Goal: Transaction & Acquisition: Subscribe to service/newsletter

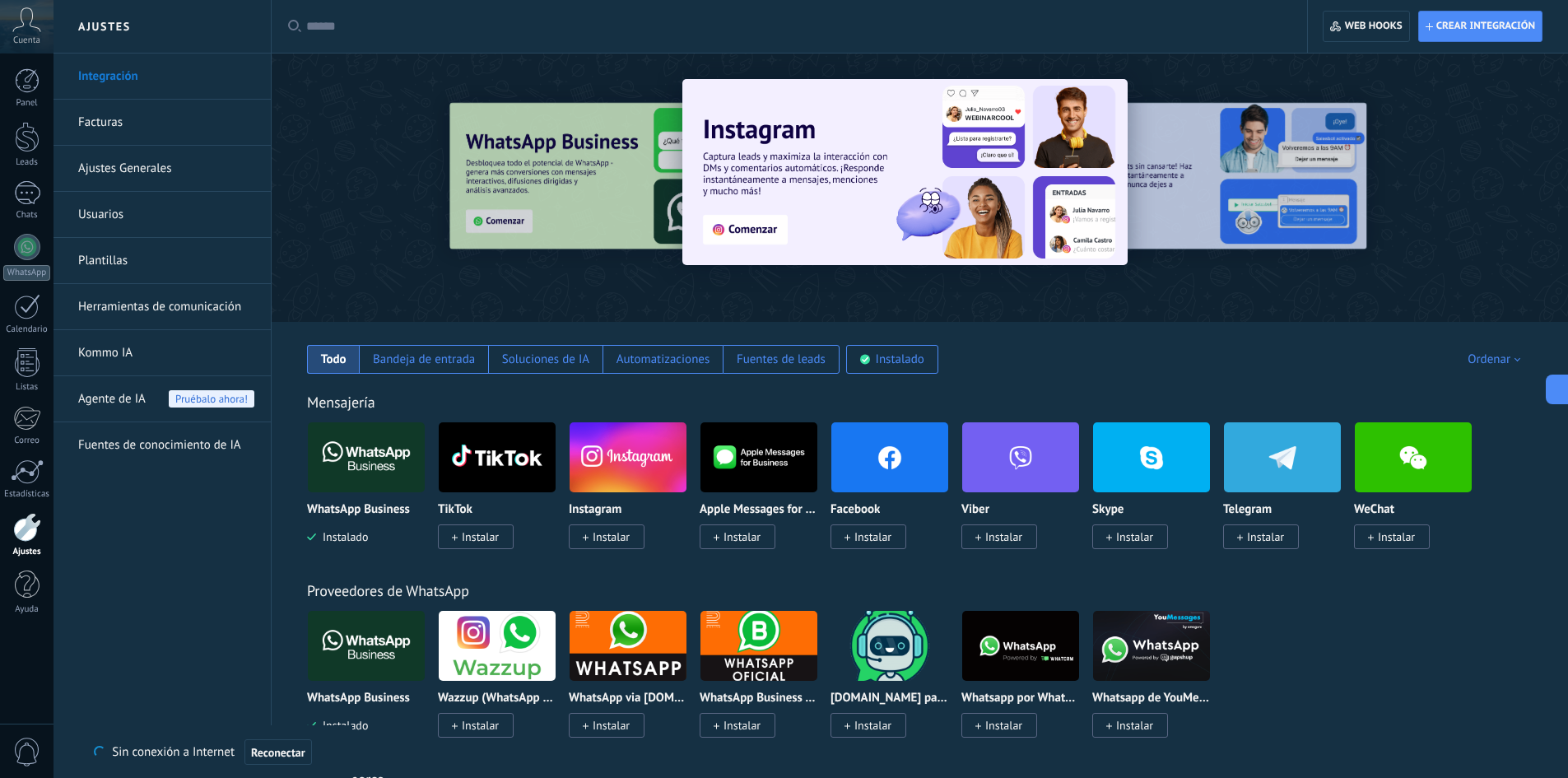
scroll to position [24, 0]
click at [122, 344] on link "Kommo IA" at bounding box center [166, 352] width 176 height 46
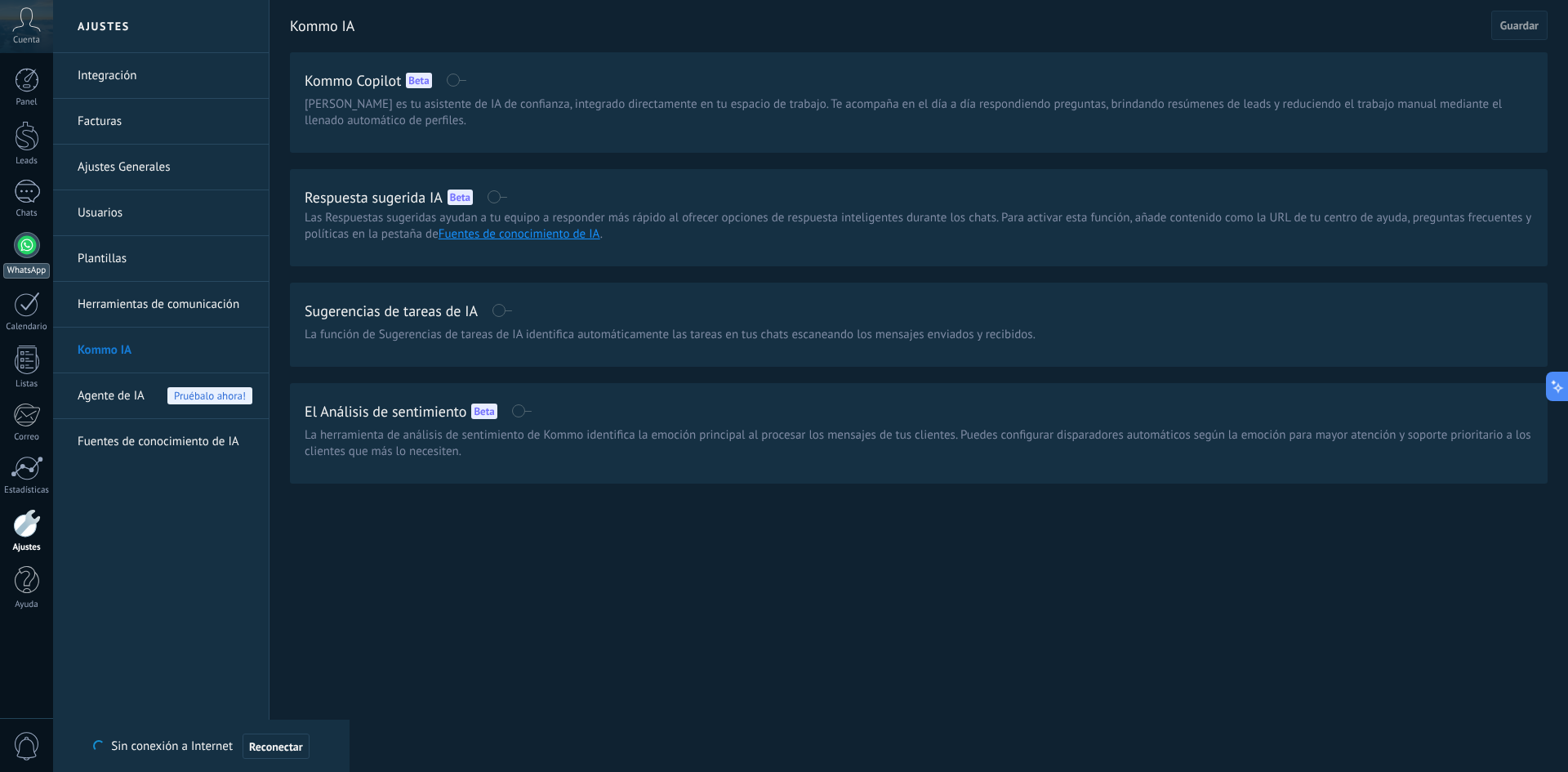
click at [37, 234] on link "WhatsApp" at bounding box center [26, 255] width 53 height 46
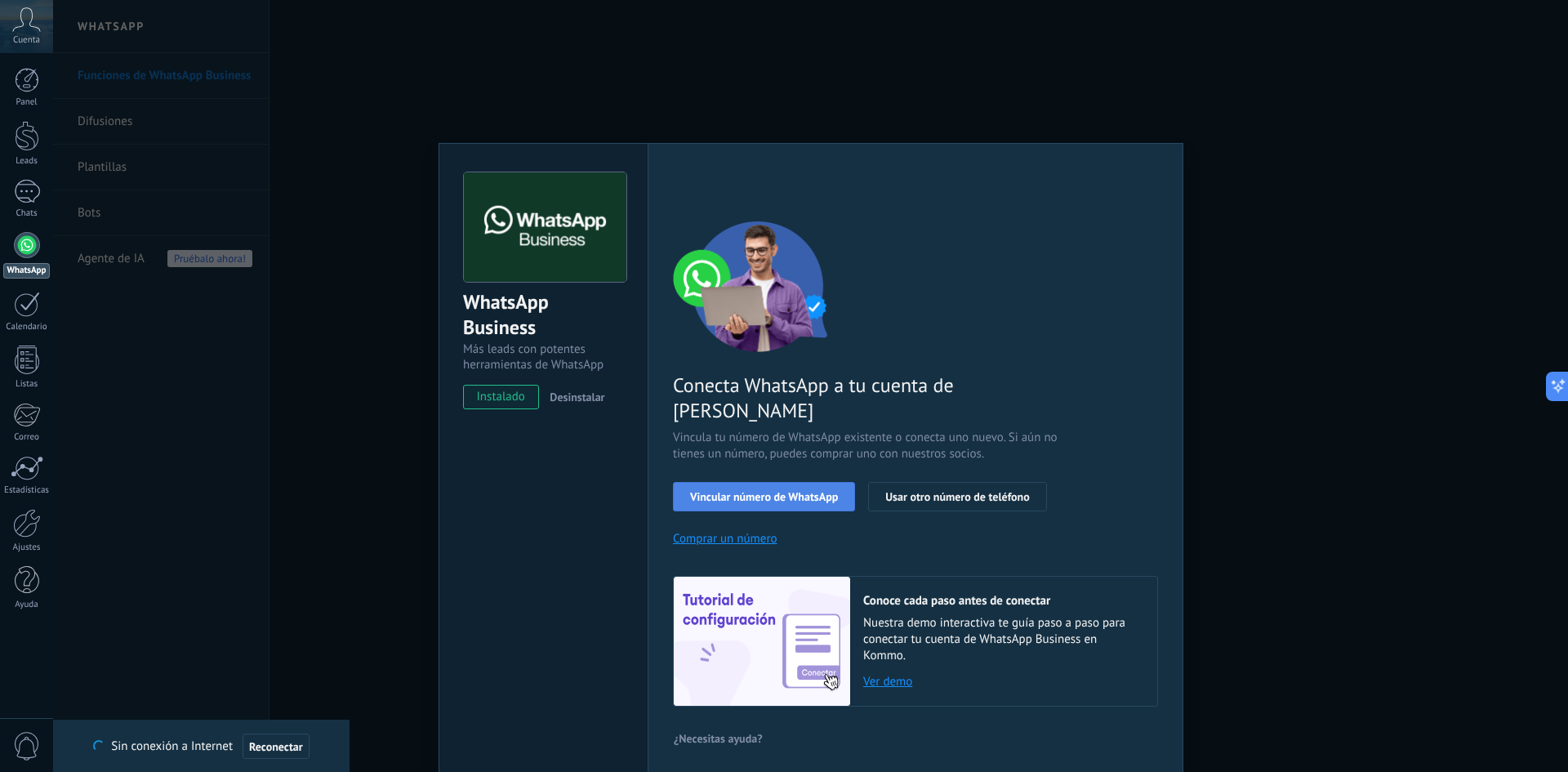
click at [801, 491] on span "Vincular número de WhatsApp" at bounding box center [764, 497] width 148 height 12
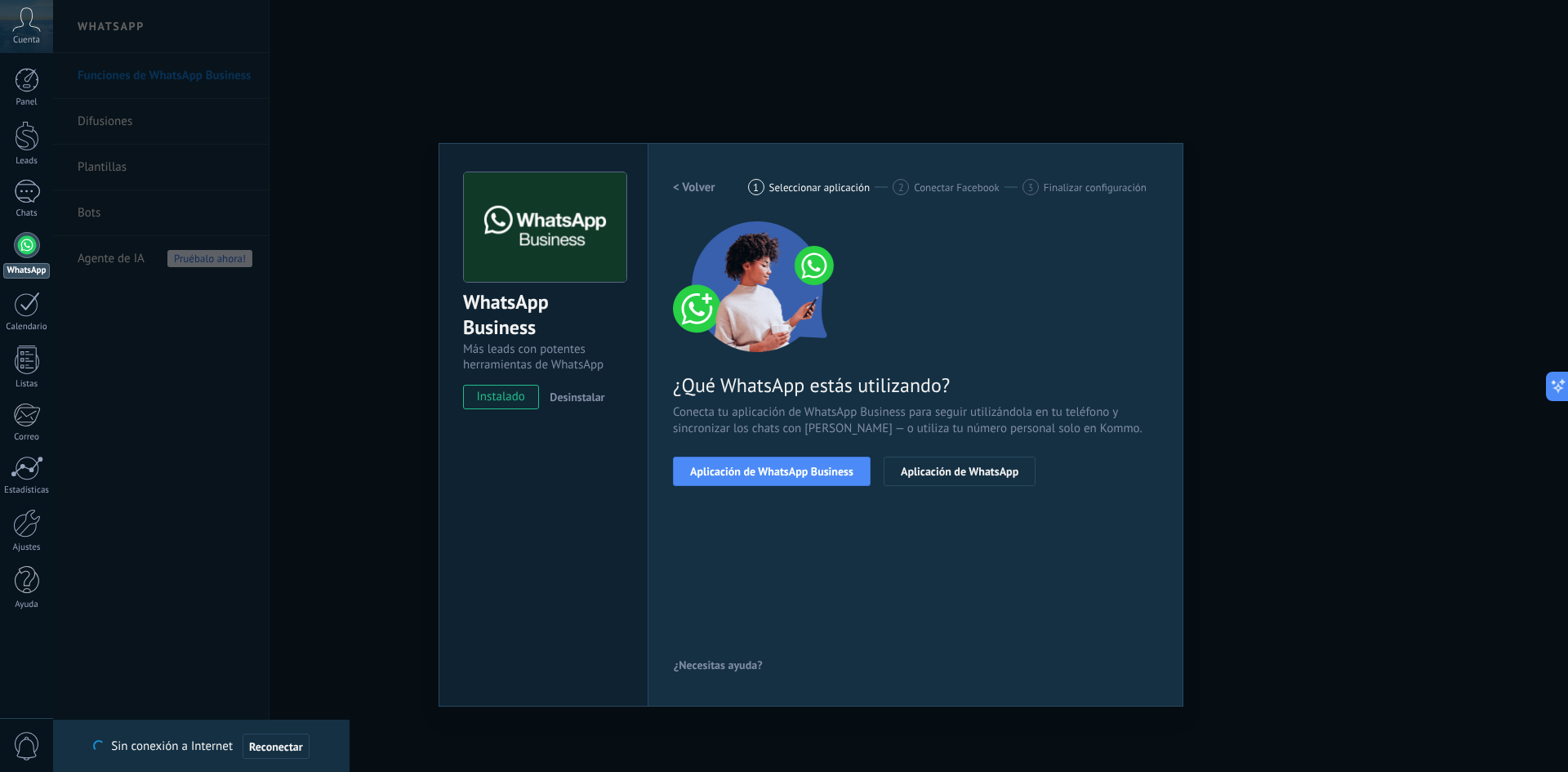
click at [801, 477] on span "Aplicación de WhatsApp Business" at bounding box center [772, 472] width 164 height 12
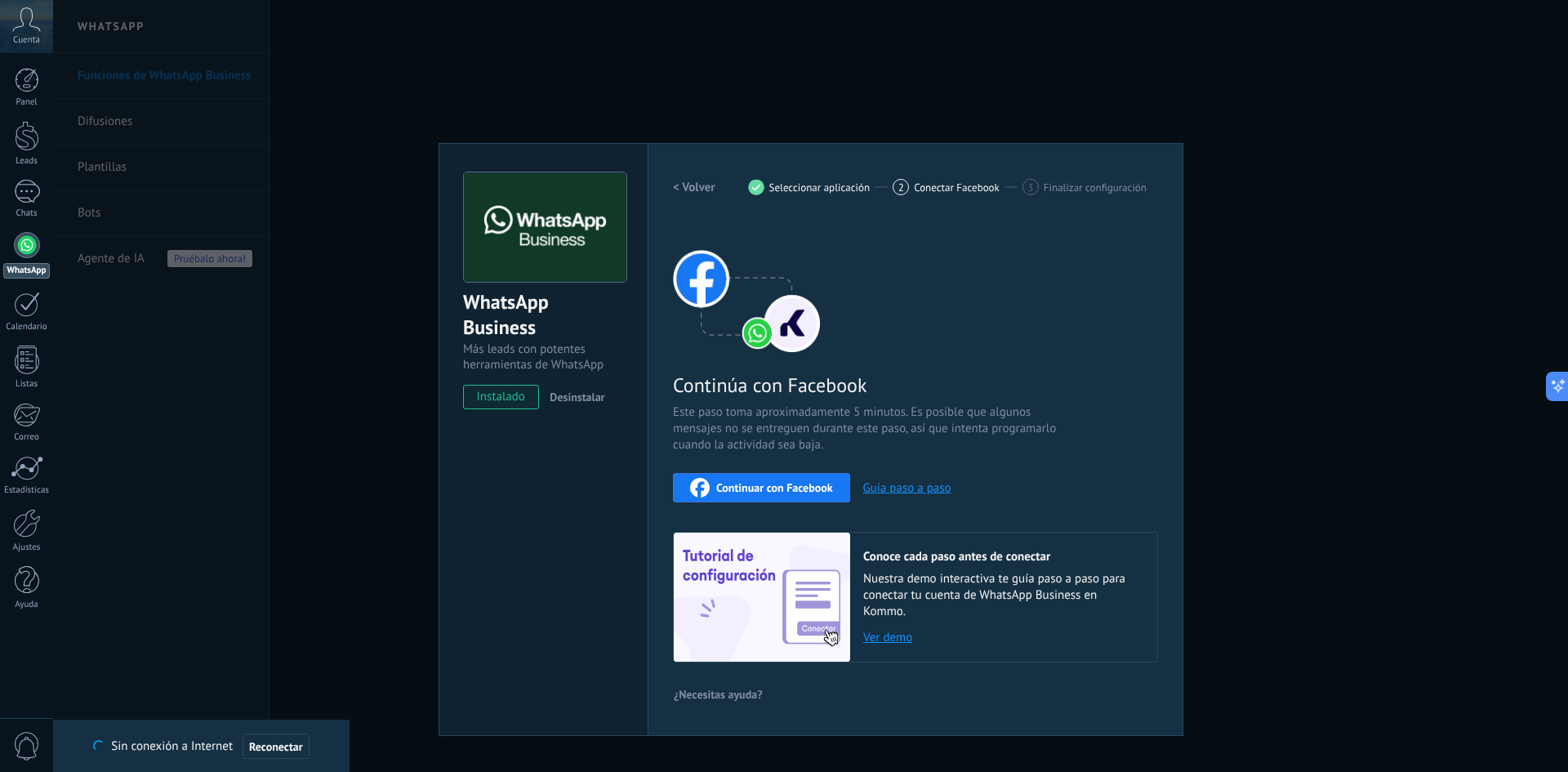
click at [800, 484] on span "Continuar con Facebook" at bounding box center [775, 488] width 117 height 12
click at [1440, 532] on div "WhatsApp Business Más leads con potentes herramientas de WhatsApp instalado Des…" at bounding box center [811, 386] width 1515 height 772
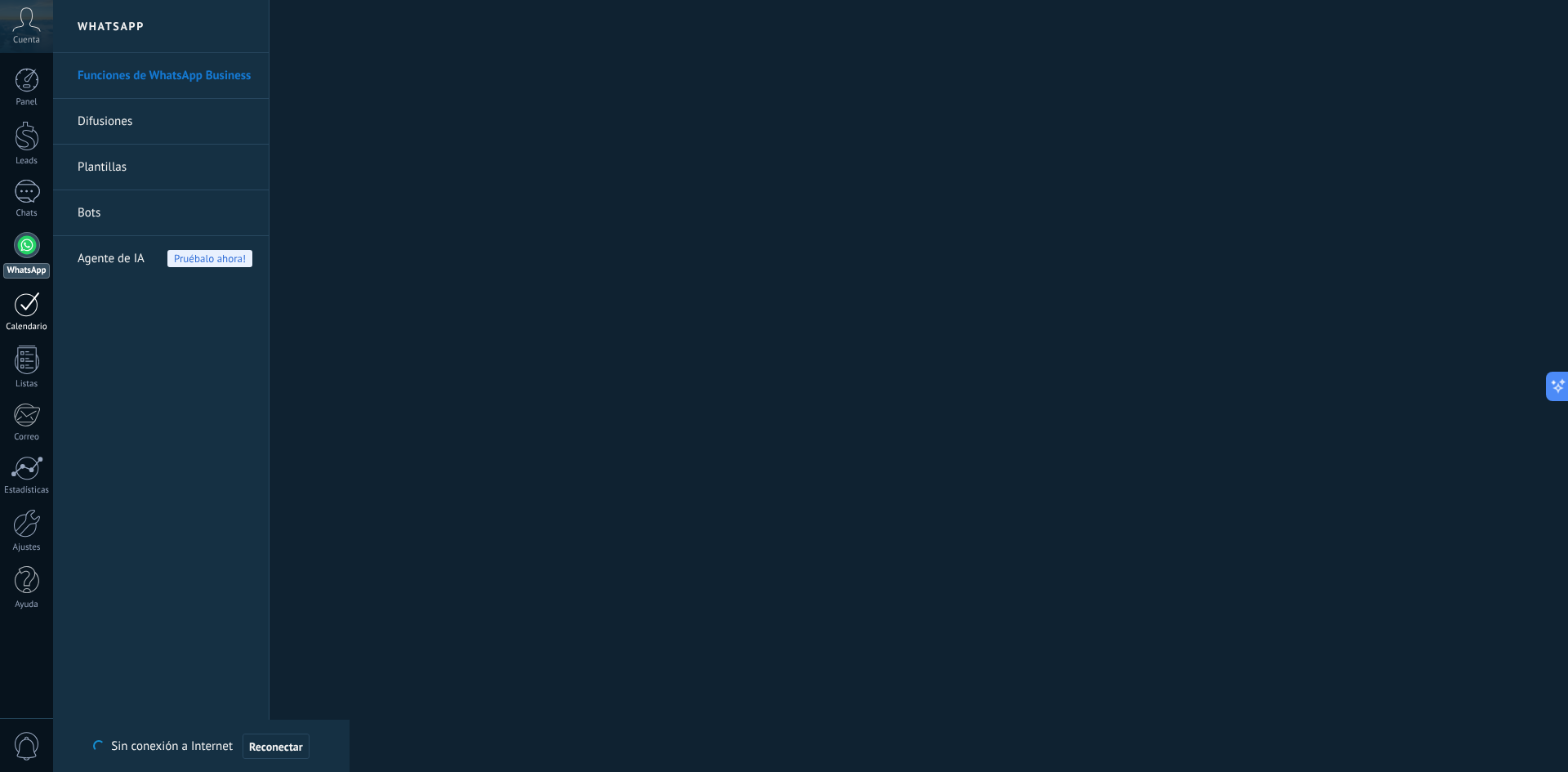
click at [29, 298] on div at bounding box center [26, 304] width 26 height 25
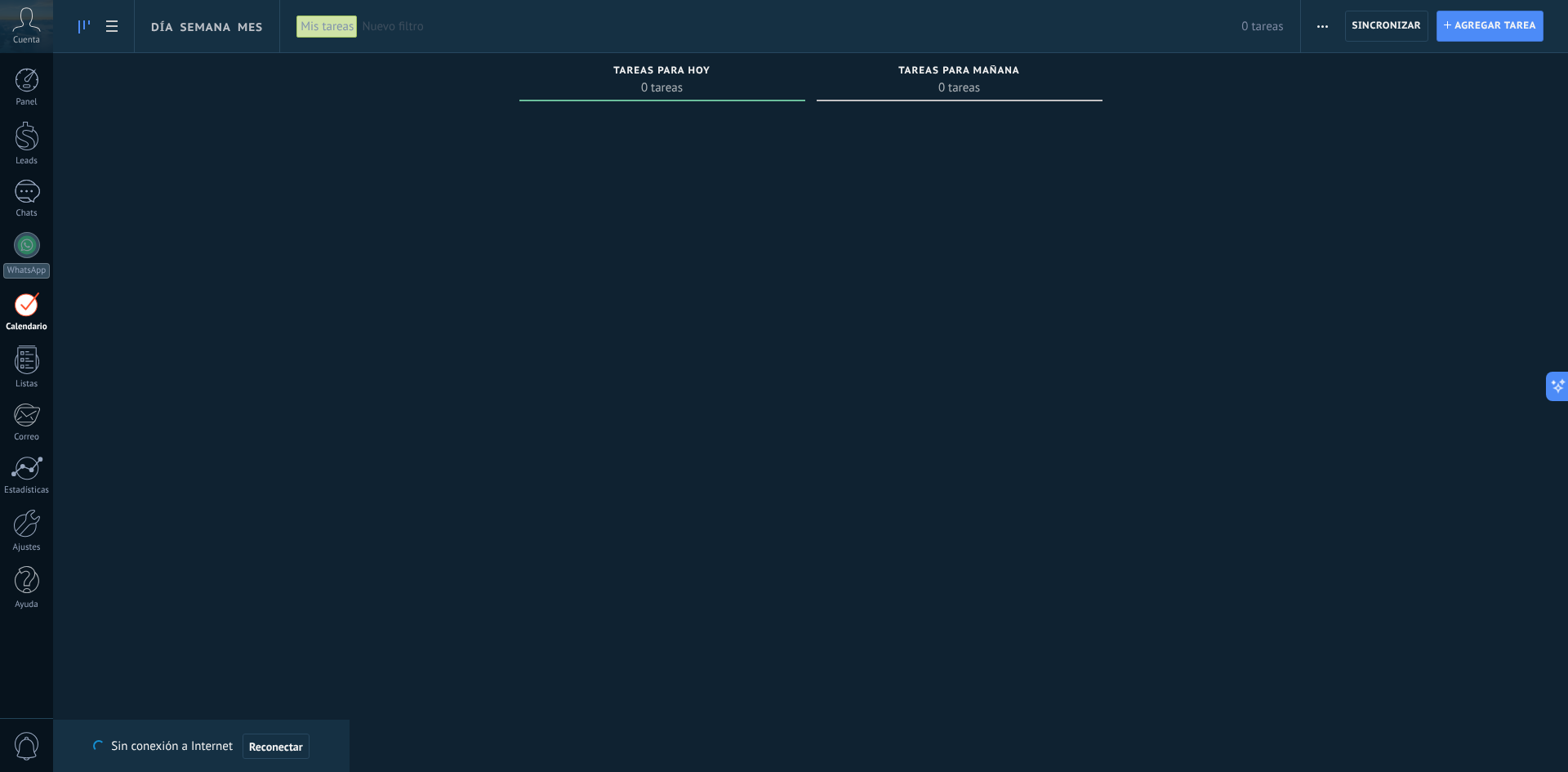
click at [284, 746] on span "Reconectar" at bounding box center [276, 747] width 54 height 12
click at [40, 742] on span "1" at bounding box center [26, 747] width 28 height 29
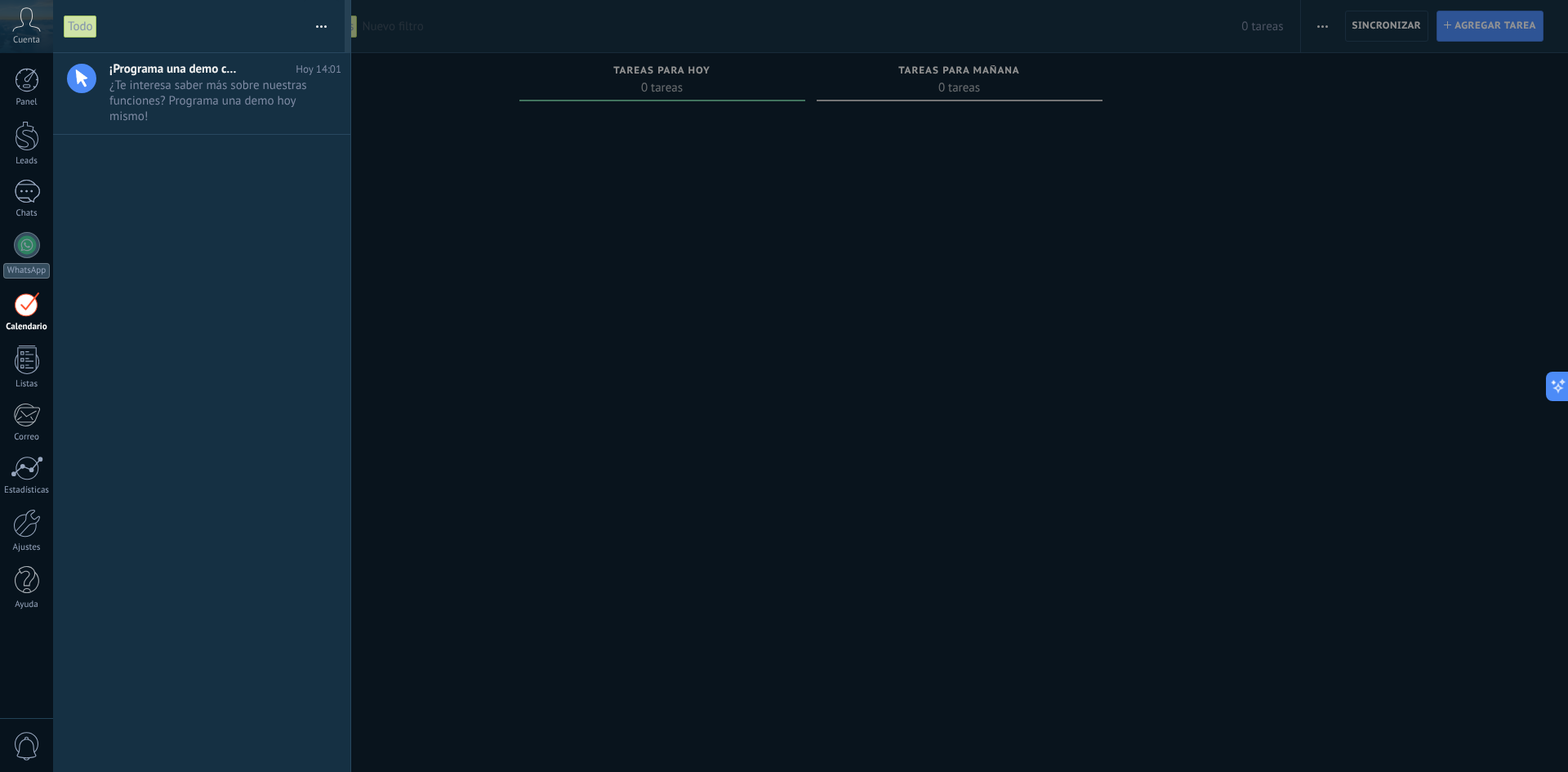
click at [40, 742] on span "0" at bounding box center [26, 747] width 28 height 29
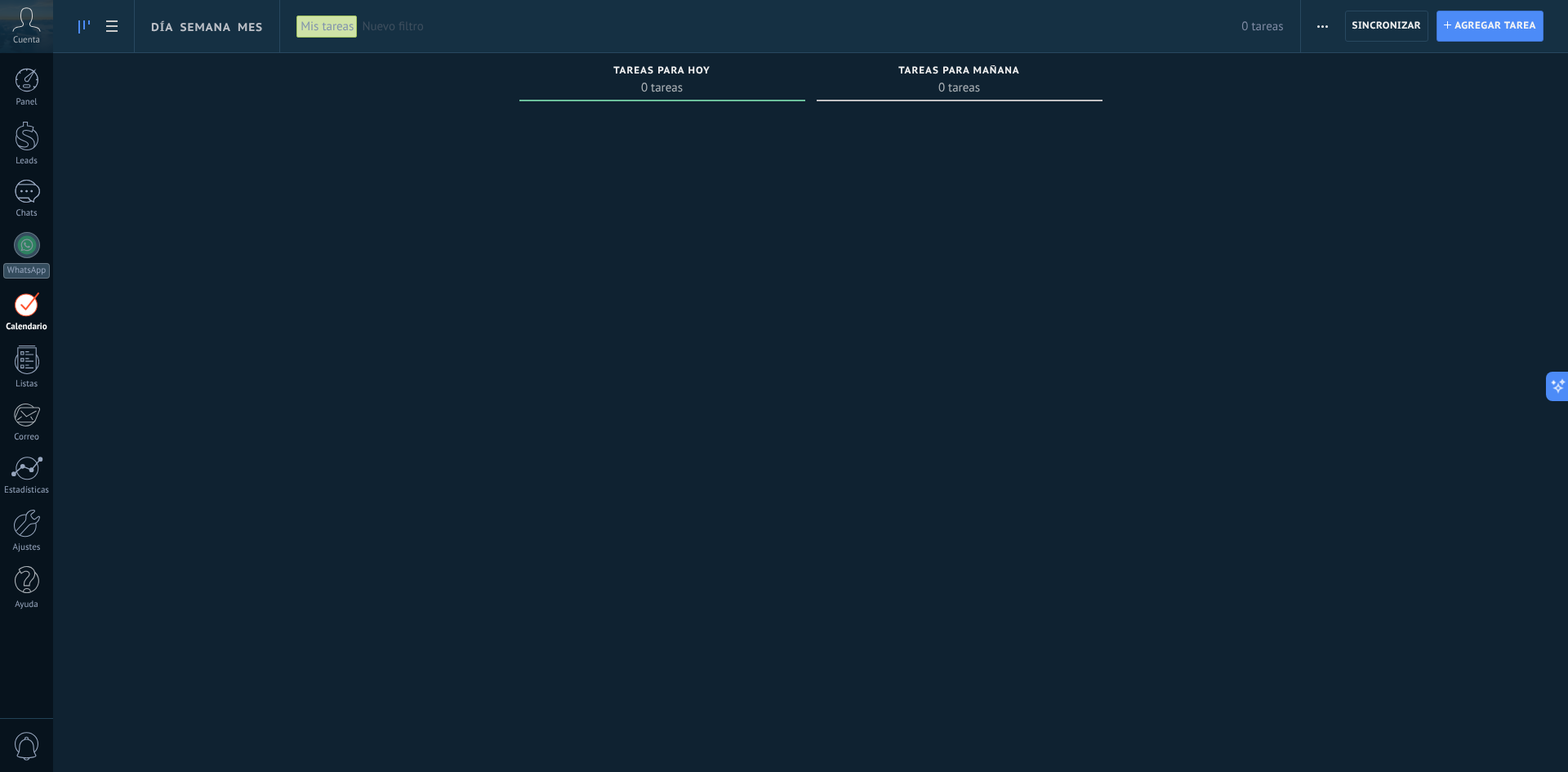
click at [40, 742] on span "0" at bounding box center [26, 747] width 28 height 29
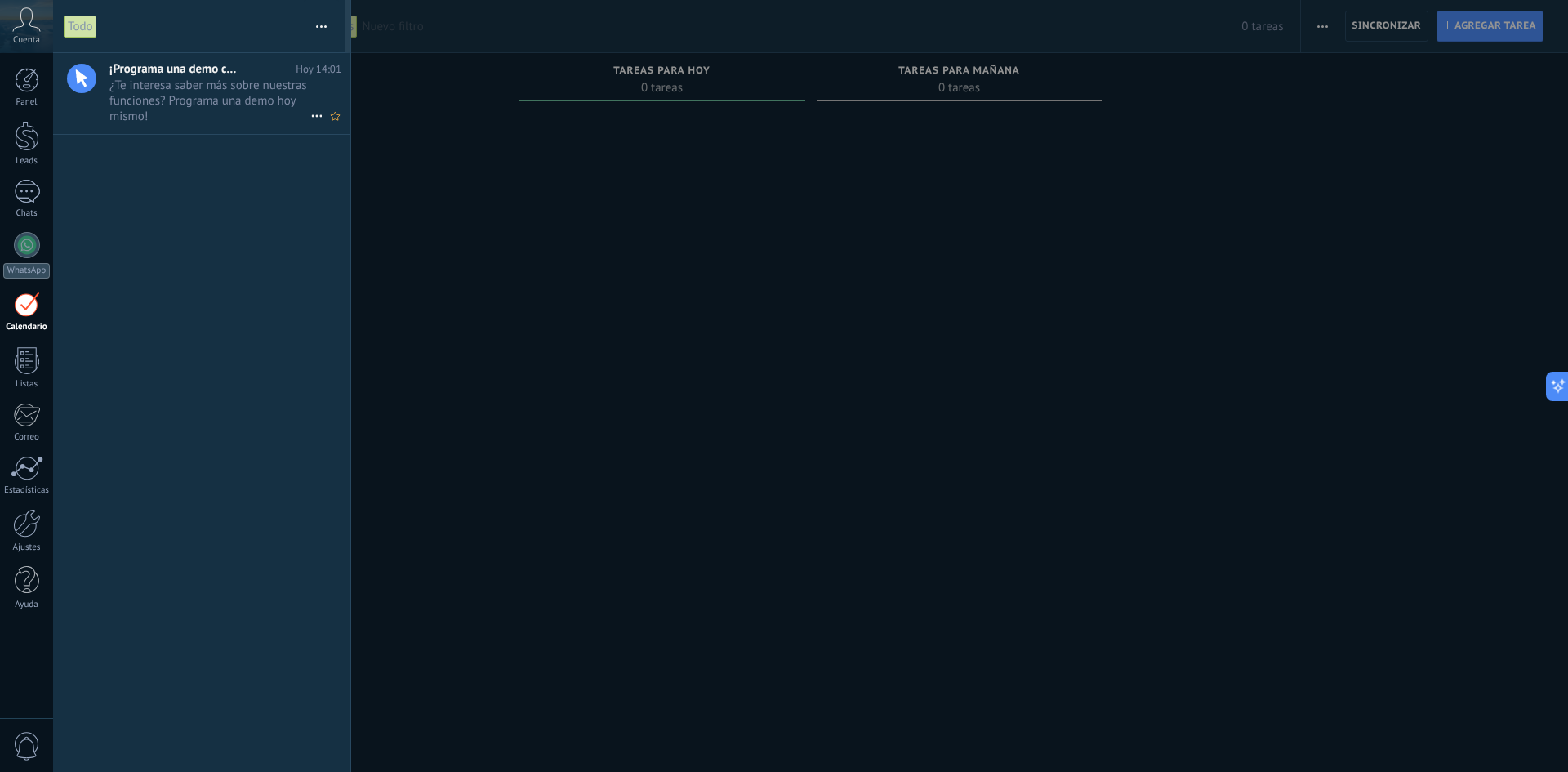
click at [224, 91] on span "¿Te interesa saber más sobre nuestras funciones? Programa una demo [DATE] mismo…" at bounding box center [209, 100] width 200 height 46
click at [35, 134] on div at bounding box center [26, 136] width 24 height 30
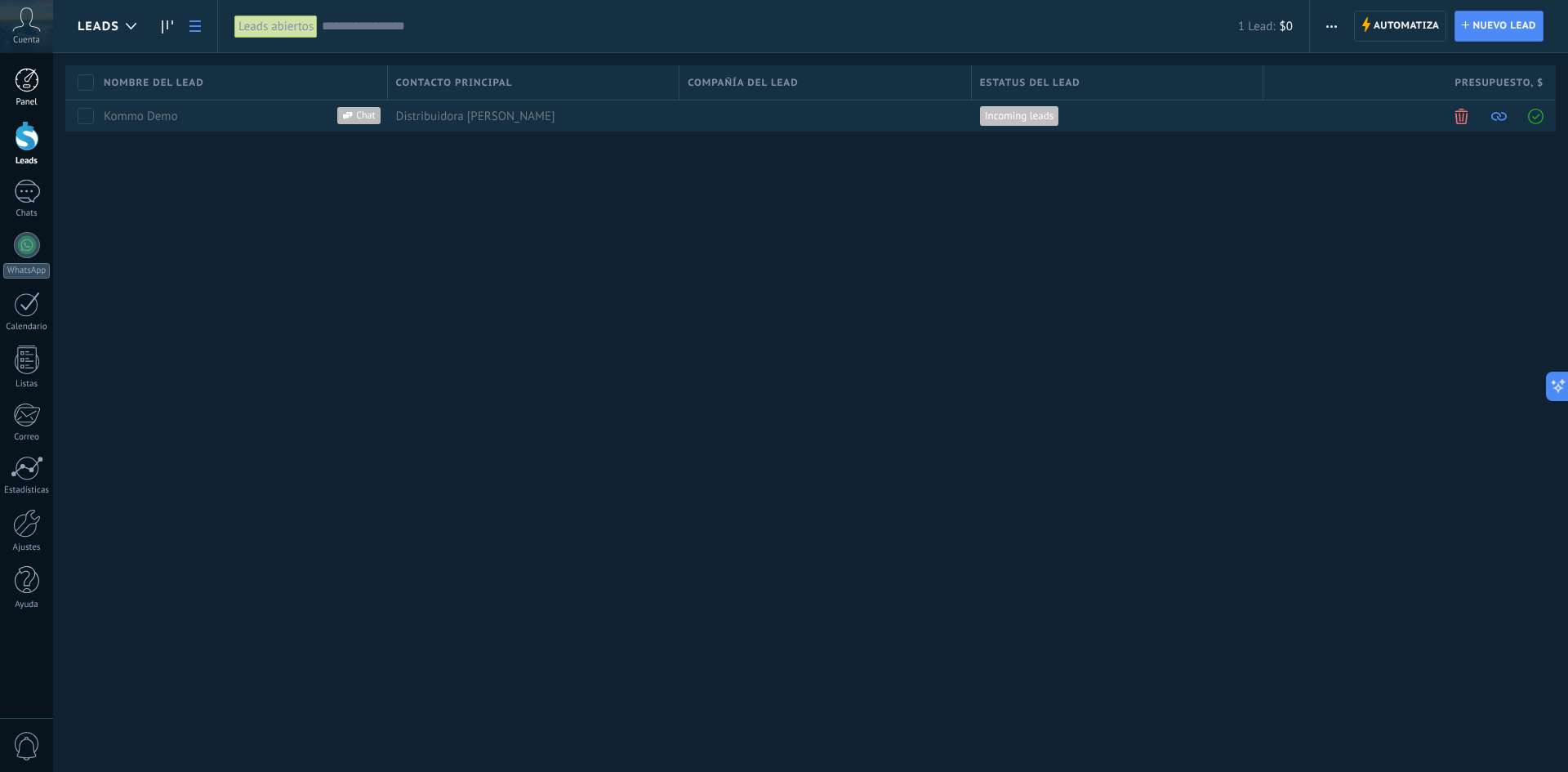
click at [20, 86] on div at bounding box center [26, 79] width 24 height 24
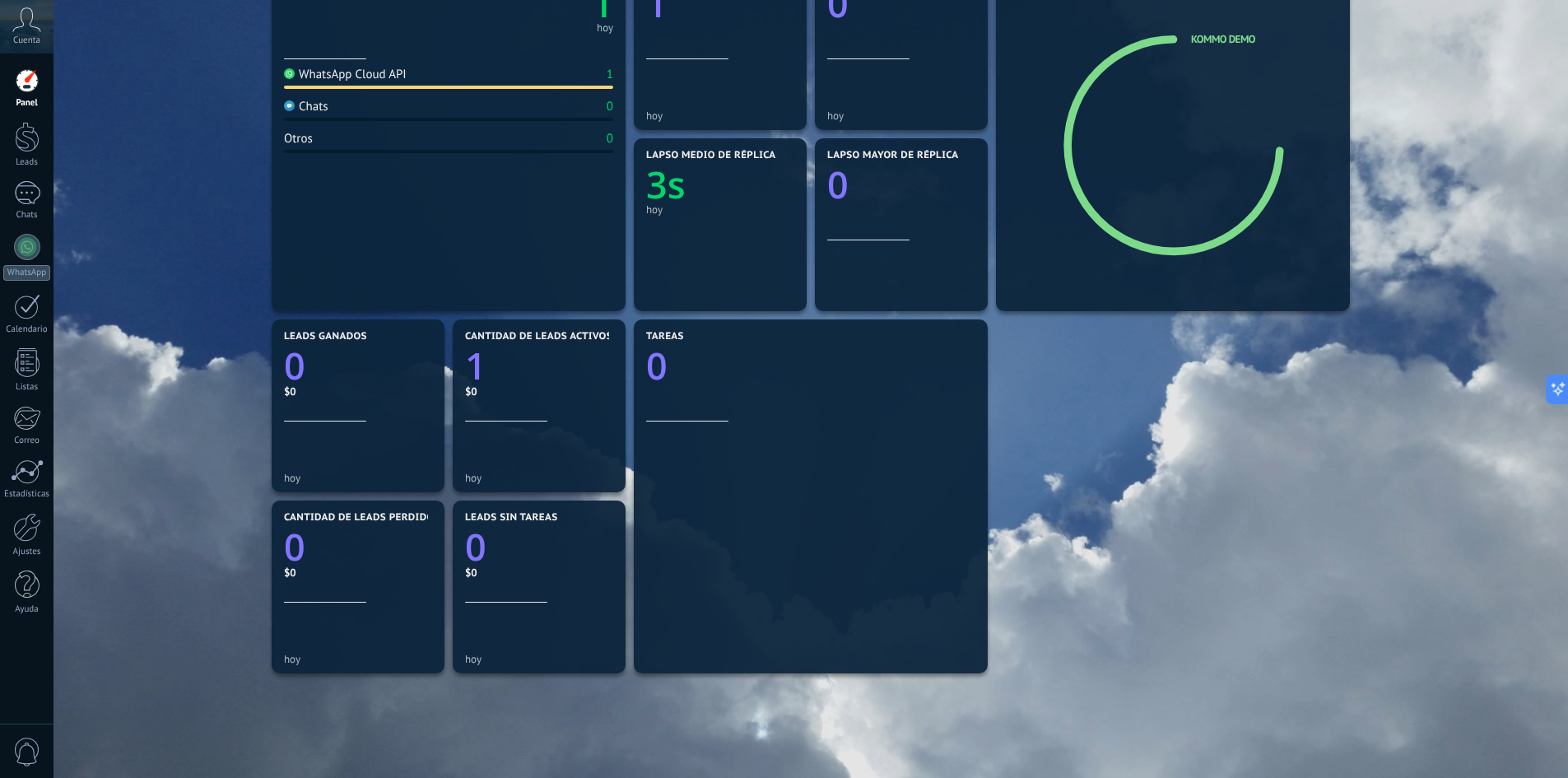
scroll to position [329, 0]
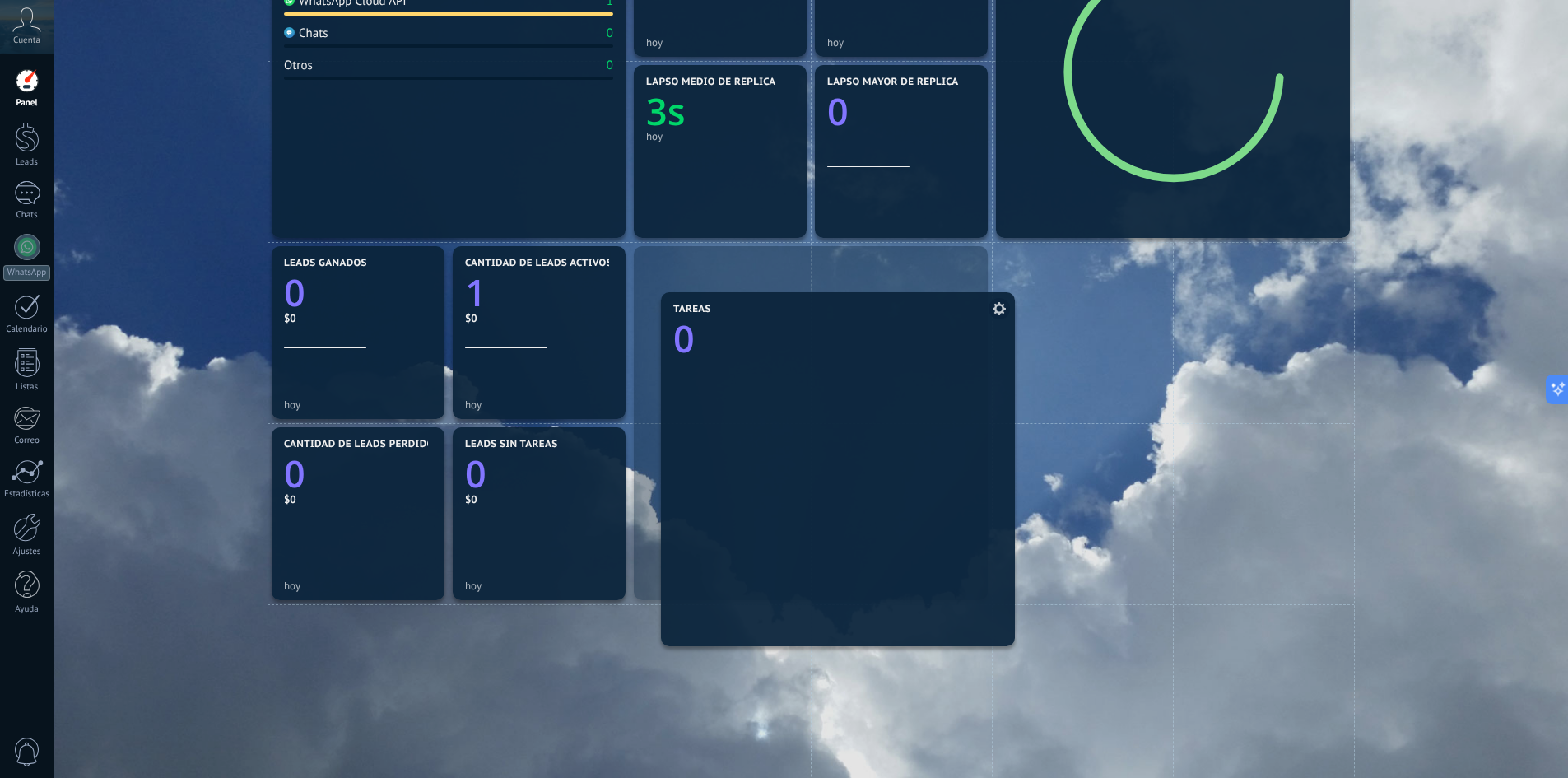
drag, startPoint x: 712, startPoint y: 522, endPoint x: 709, endPoint y: 557, distance: 35.1
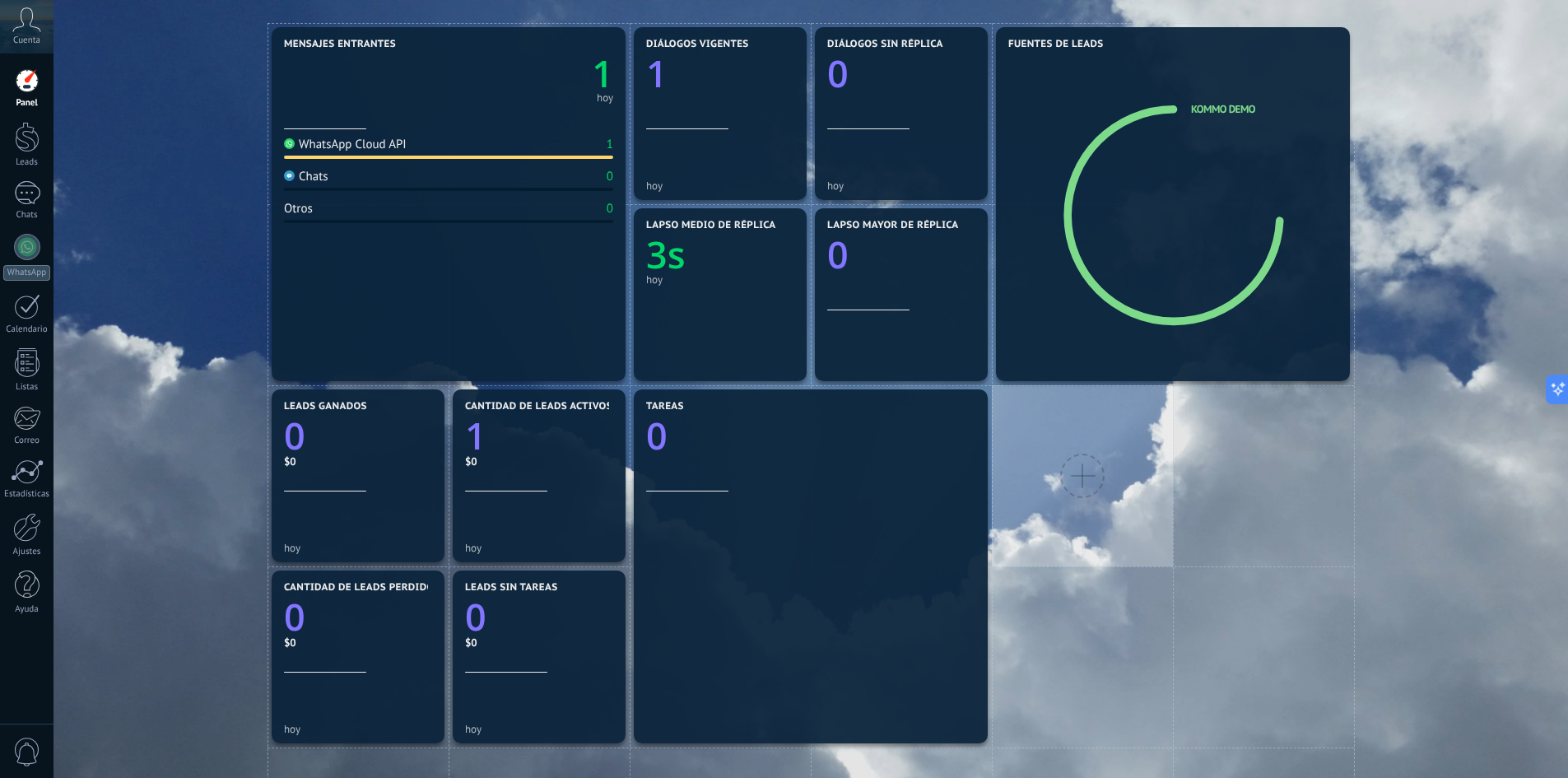
scroll to position [0, 0]
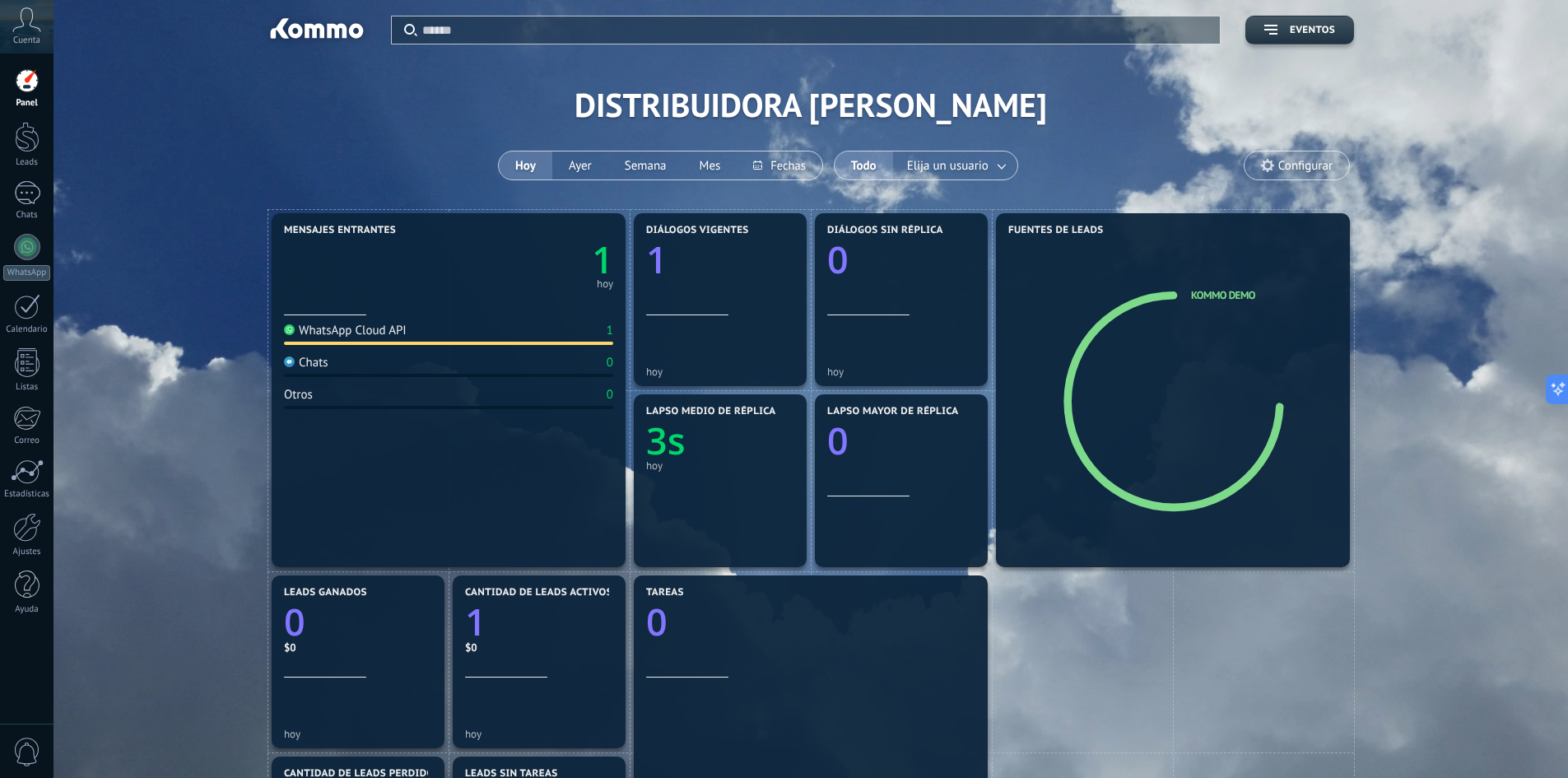
click at [1263, 176] on span "Configurar" at bounding box center [1297, 165] width 104 height 28
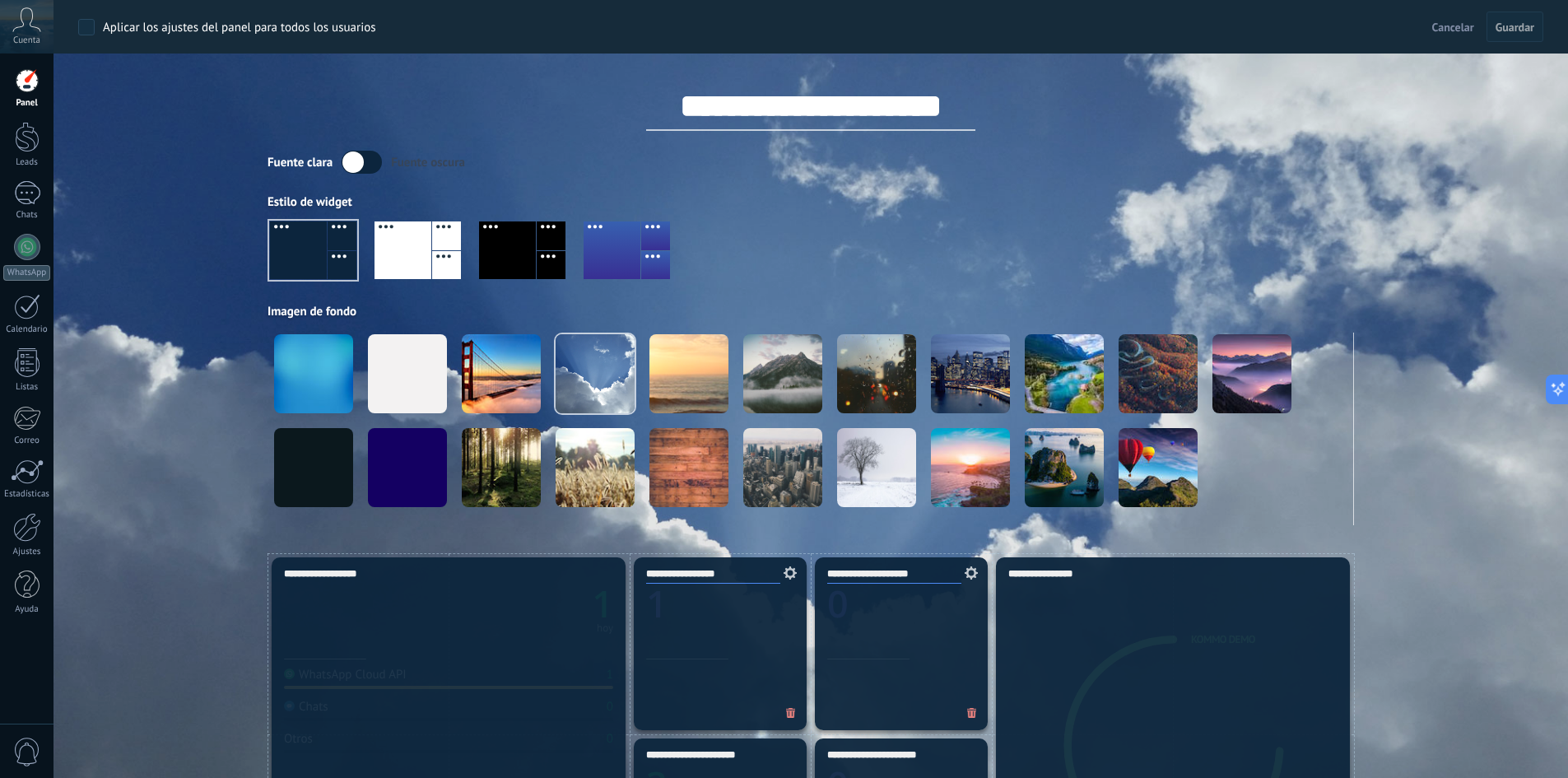
click at [1263, 176] on div "Fuente [PERSON_NAME] oscura Estilo de widget Imagen de fondo" at bounding box center [810, 338] width 1087 height 375
click at [407, 259] on div at bounding box center [403, 250] width 57 height 58
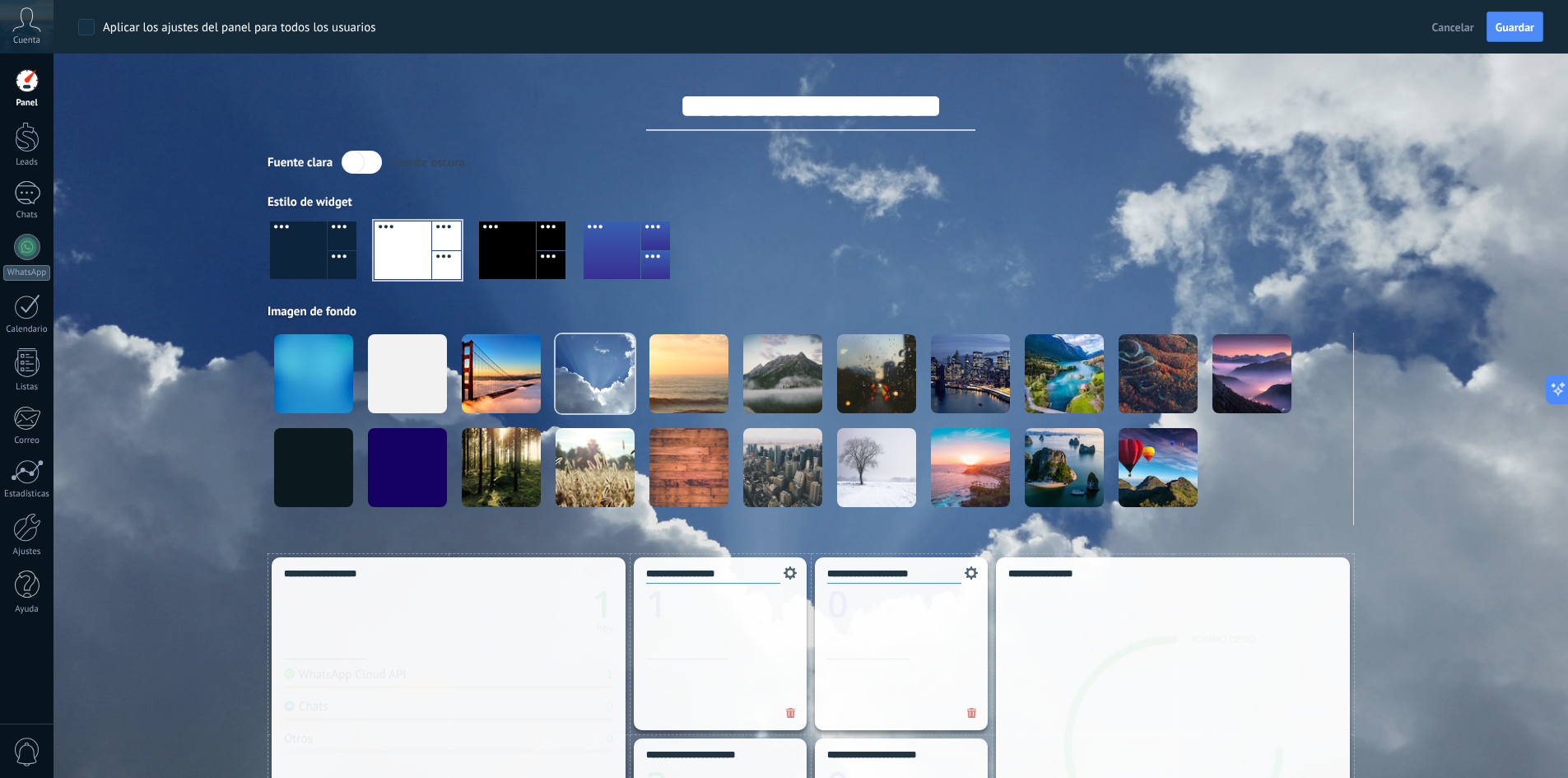
click at [407, 259] on div at bounding box center [418, 250] width 87 height 58
click at [335, 260] on div at bounding box center [343, 266] width 29 height 29
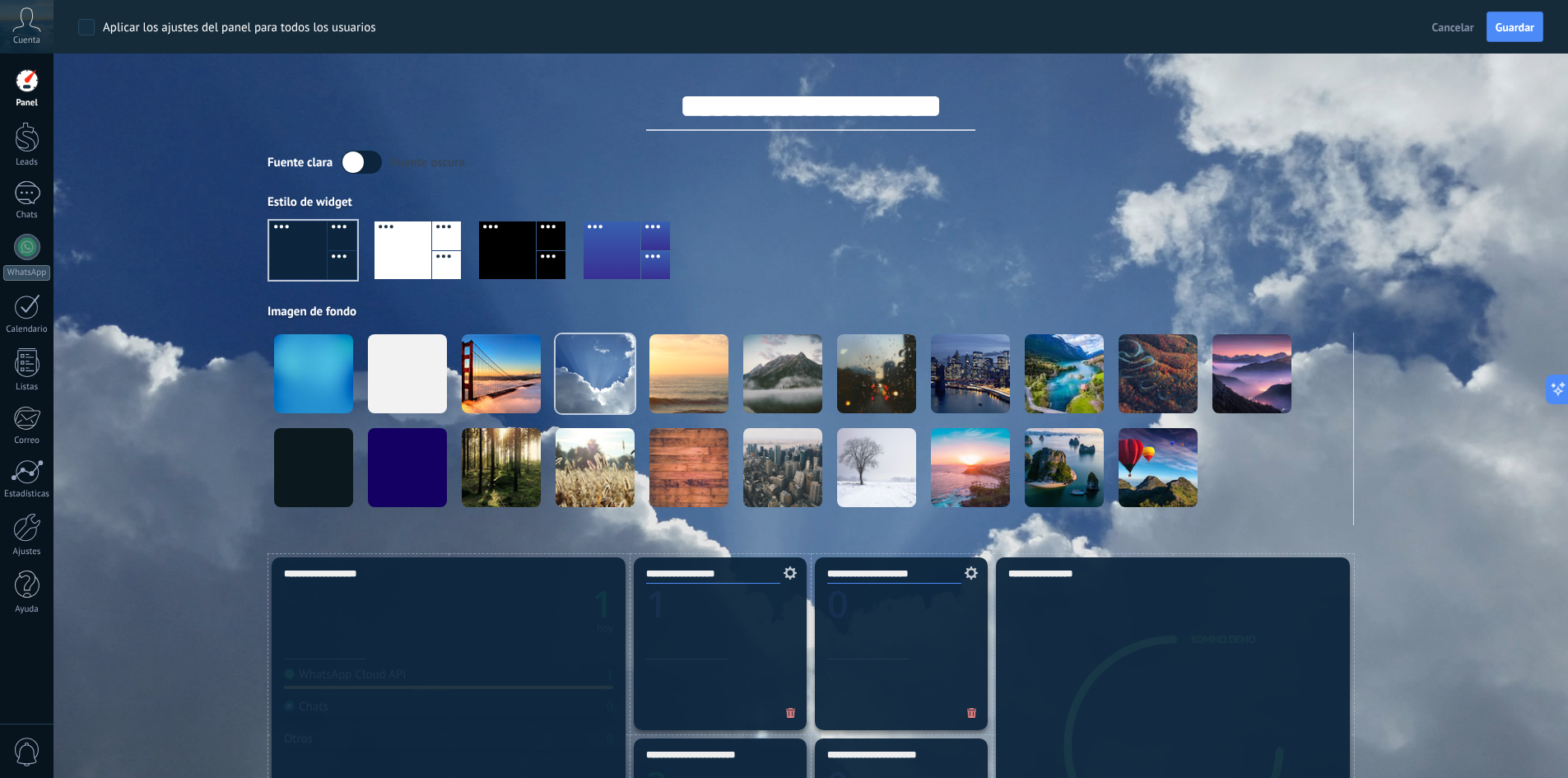
click at [524, 250] on div at bounding box center [508, 250] width 57 height 58
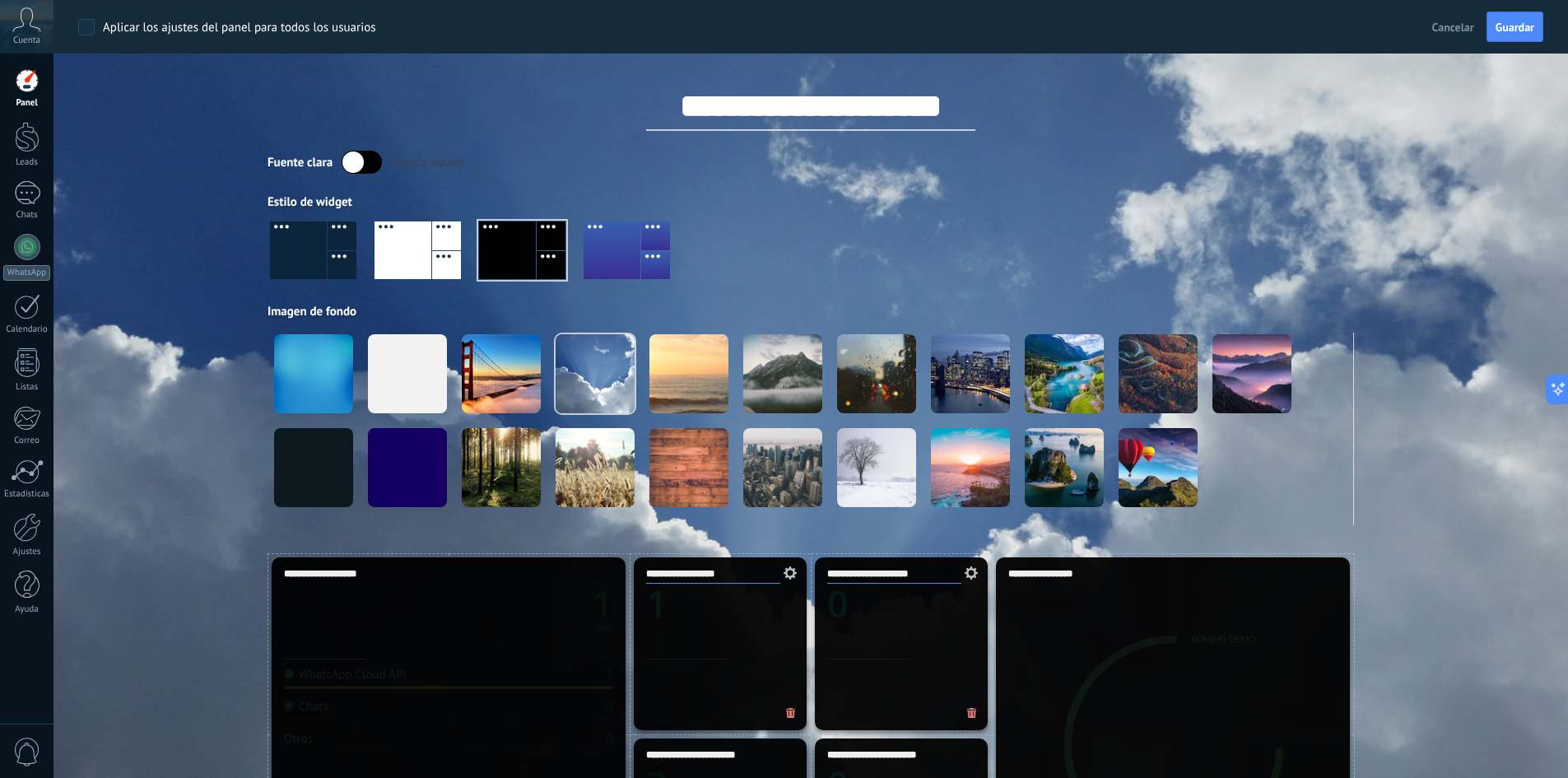
click at [356, 263] on div at bounding box center [810, 257] width 1087 height 94
click at [333, 263] on div at bounding box center [343, 266] width 29 height 29
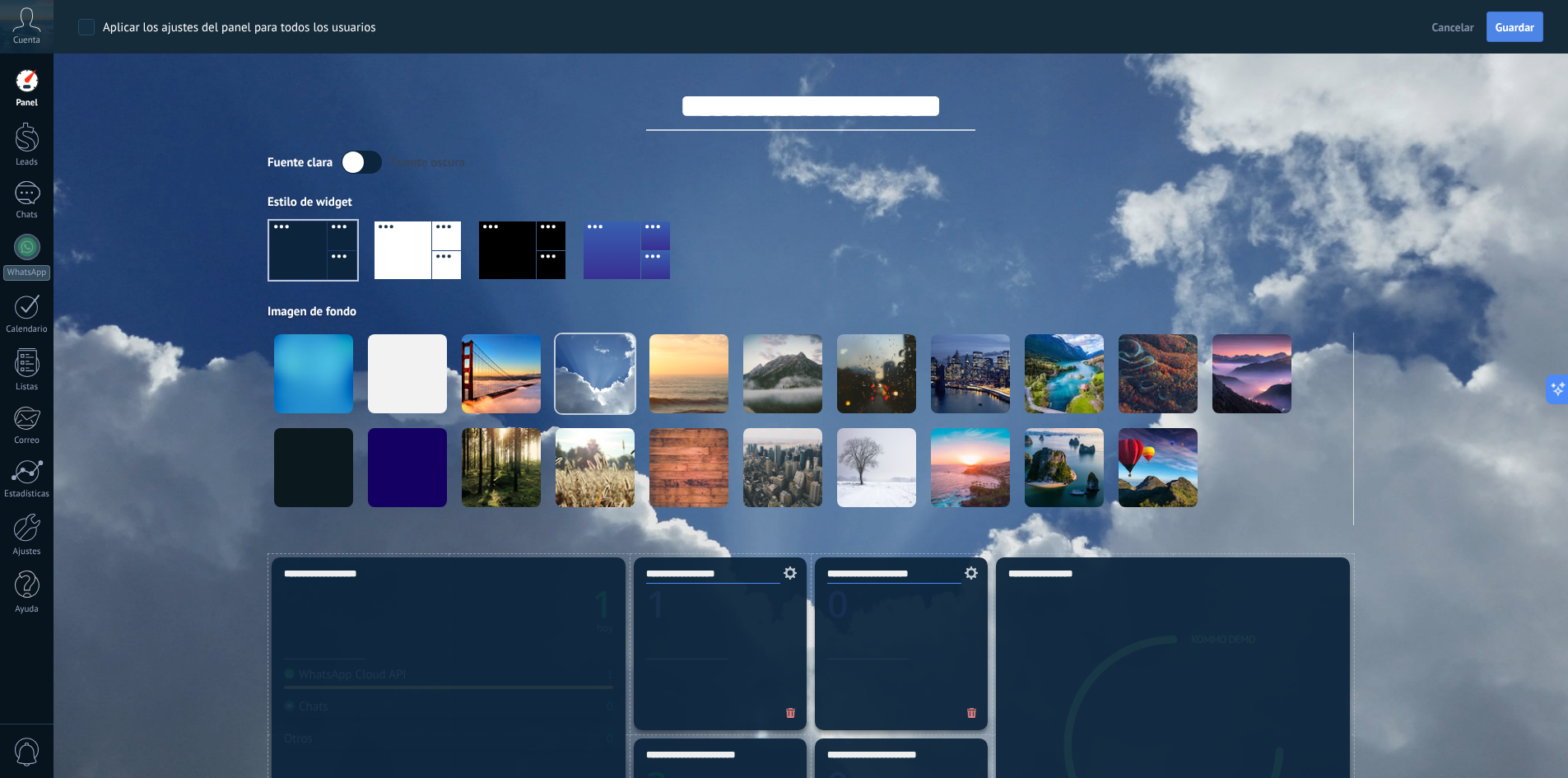
click at [1504, 39] on button "Guardar" at bounding box center [1515, 27] width 57 height 31
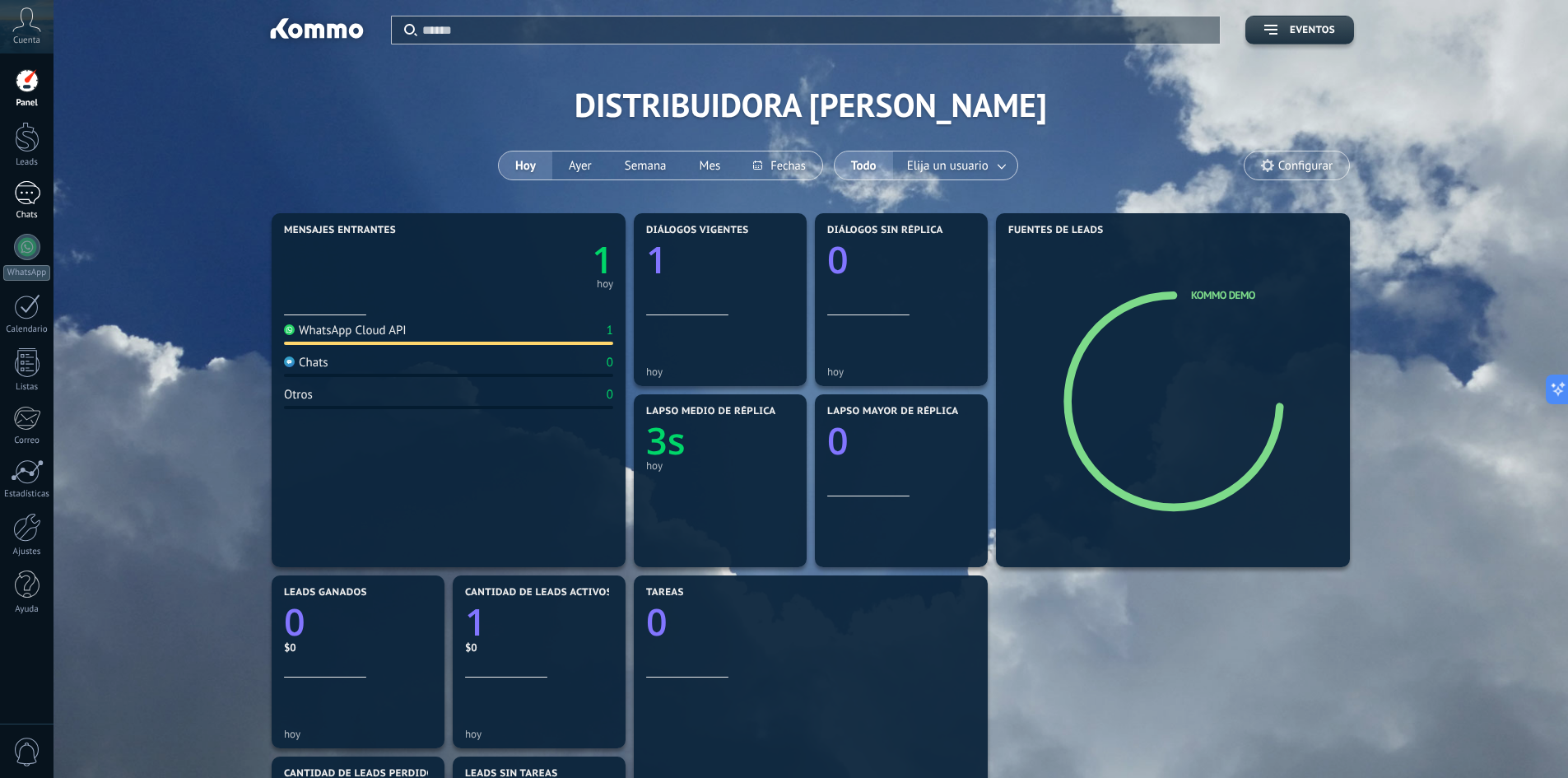
click at [32, 215] on div "Chats" at bounding box center [26, 215] width 48 height 11
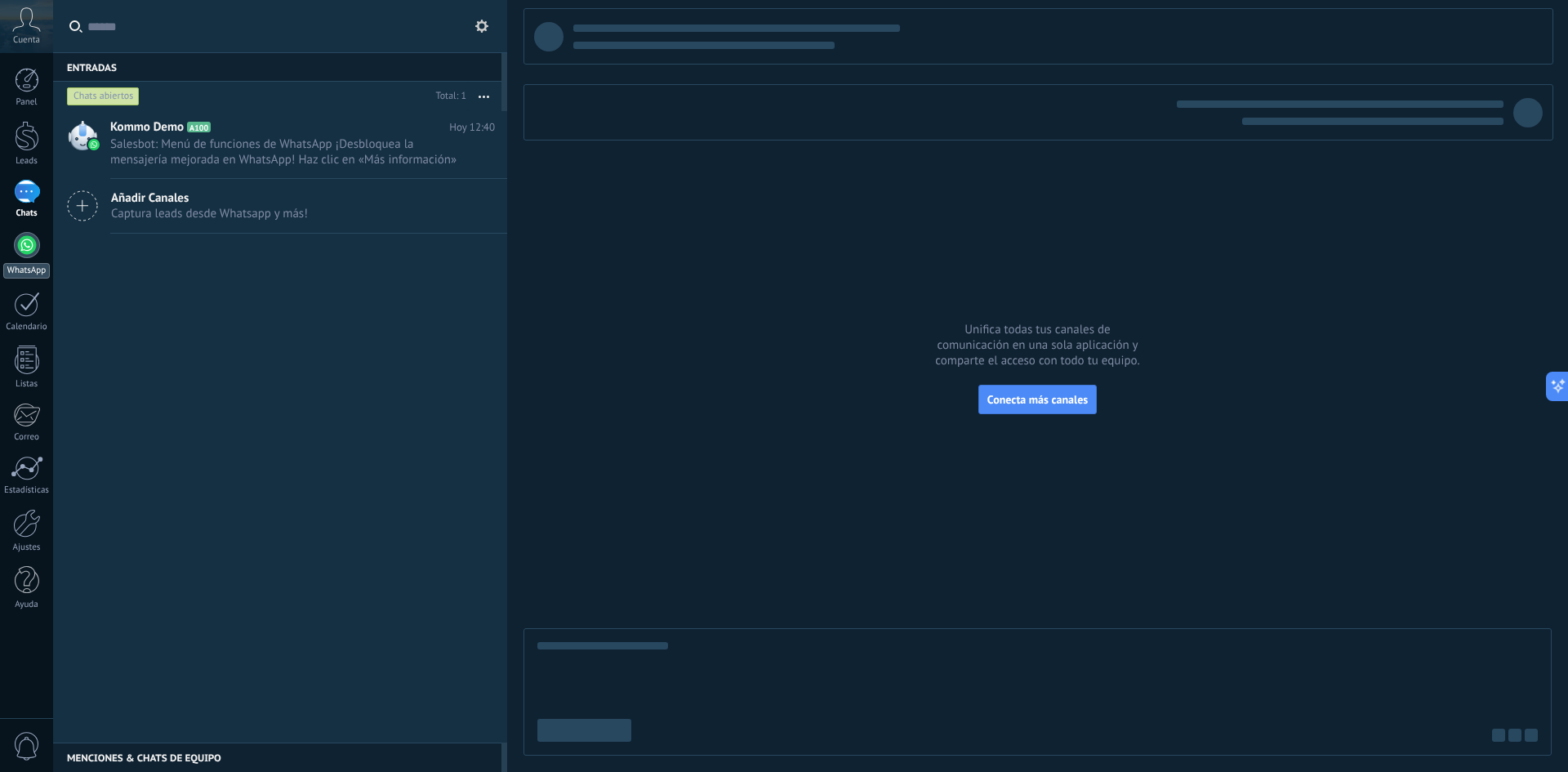
click at [32, 237] on div at bounding box center [26, 244] width 26 height 26
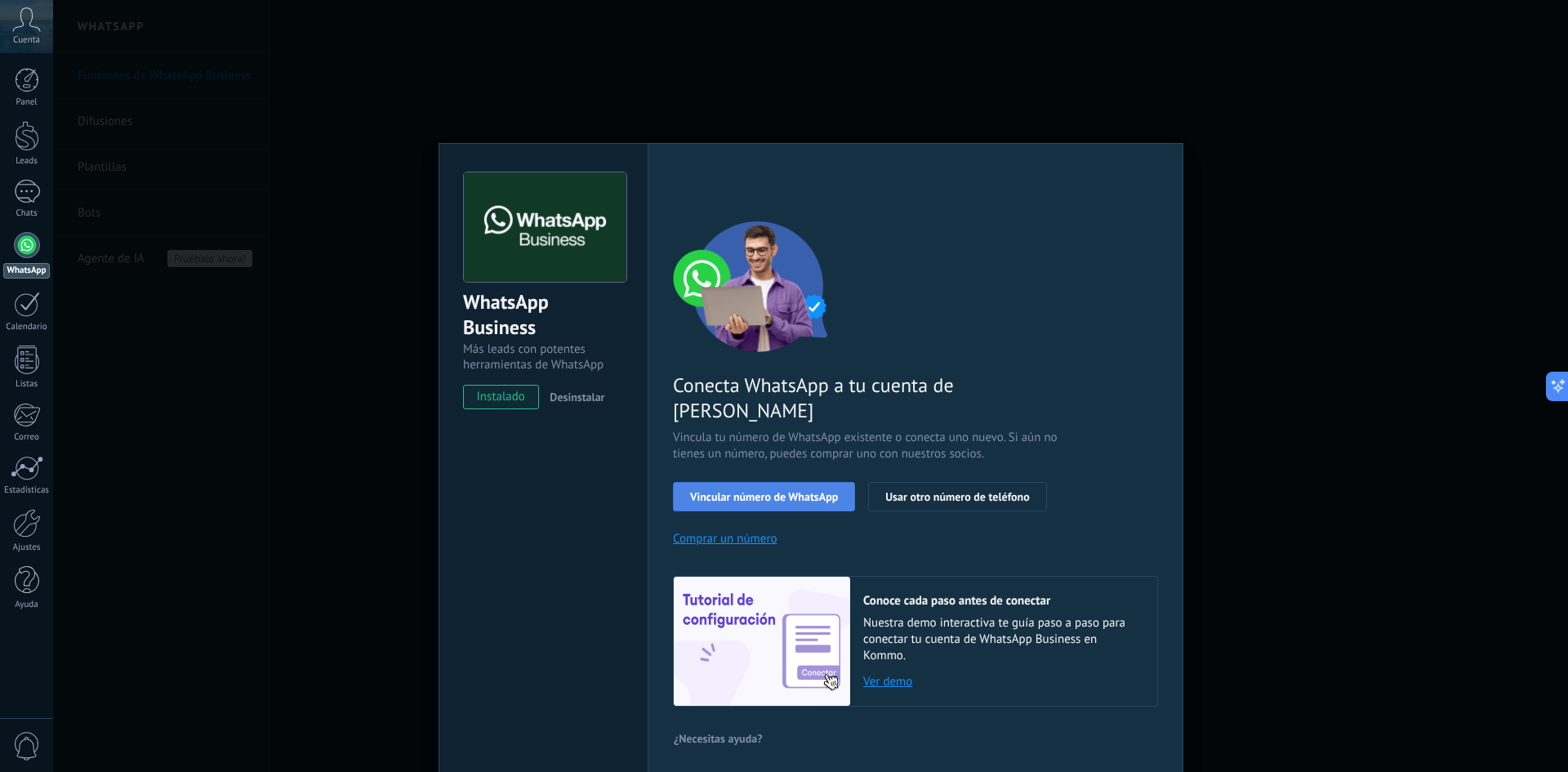
click at [820, 491] on span "Vincular número de WhatsApp" at bounding box center [764, 497] width 148 height 12
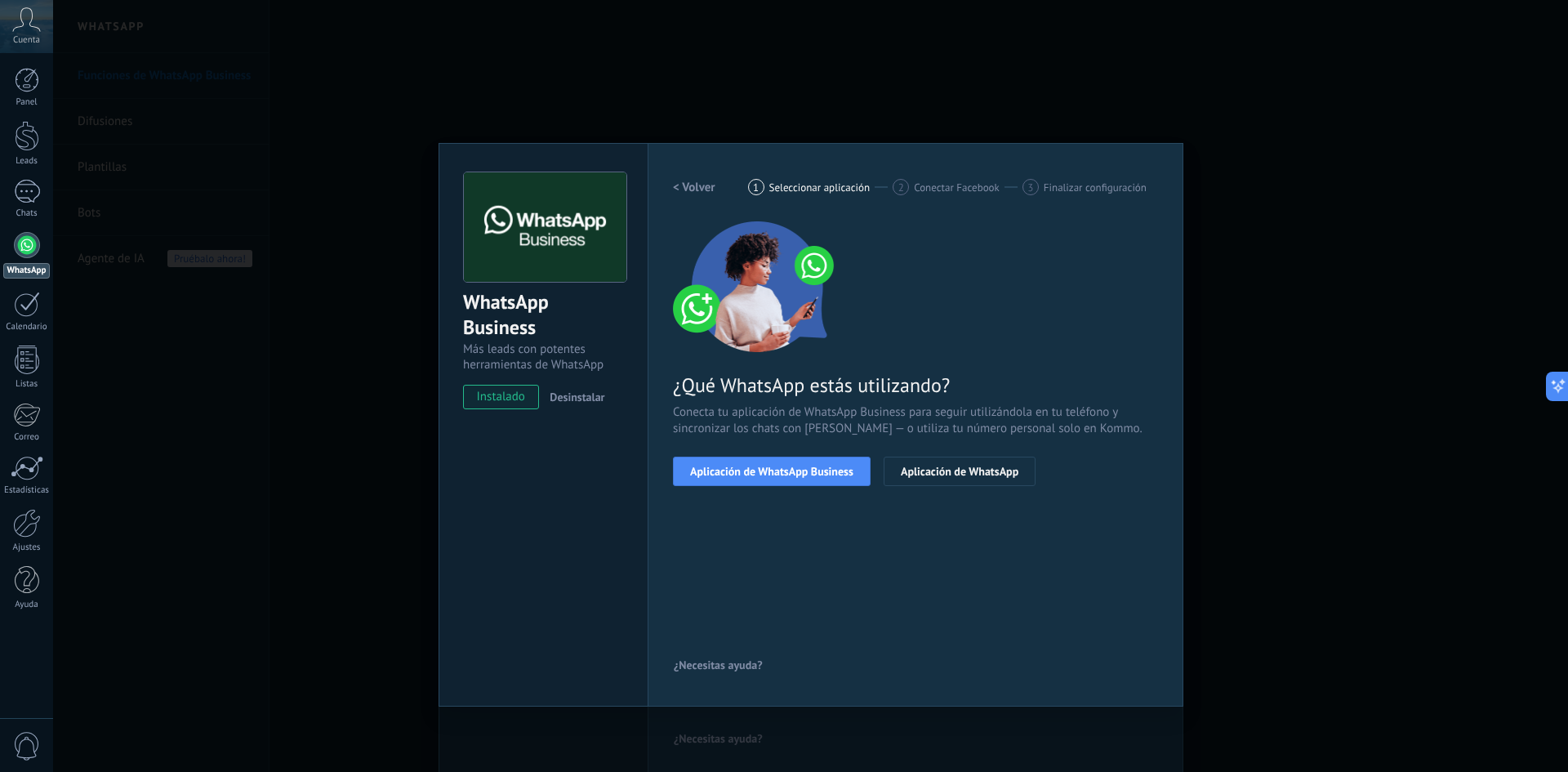
click at [820, 477] on span "Aplicación de WhatsApp Business" at bounding box center [772, 472] width 164 height 12
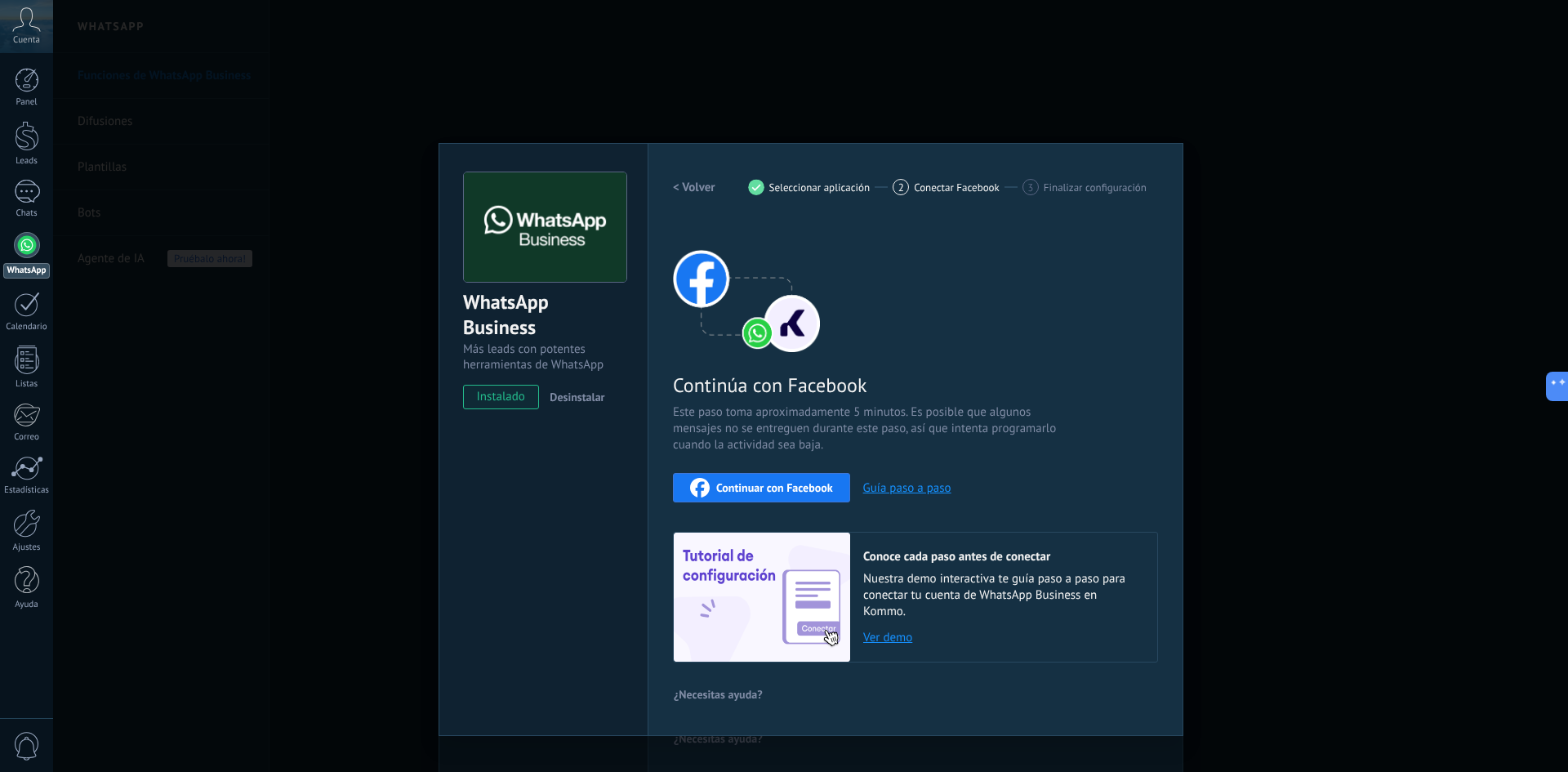
click at [820, 482] on span "Continuar con Facebook" at bounding box center [775, 488] width 117 height 12
click at [818, 487] on span "Continuar con Facebook" at bounding box center [775, 488] width 117 height 12
click at [807, 492] on span "Continuar con Facebook" at bounding box center [775, 488] width 117 height 12
